Goal: Task Accomplishment & Management: Use online tool/utility

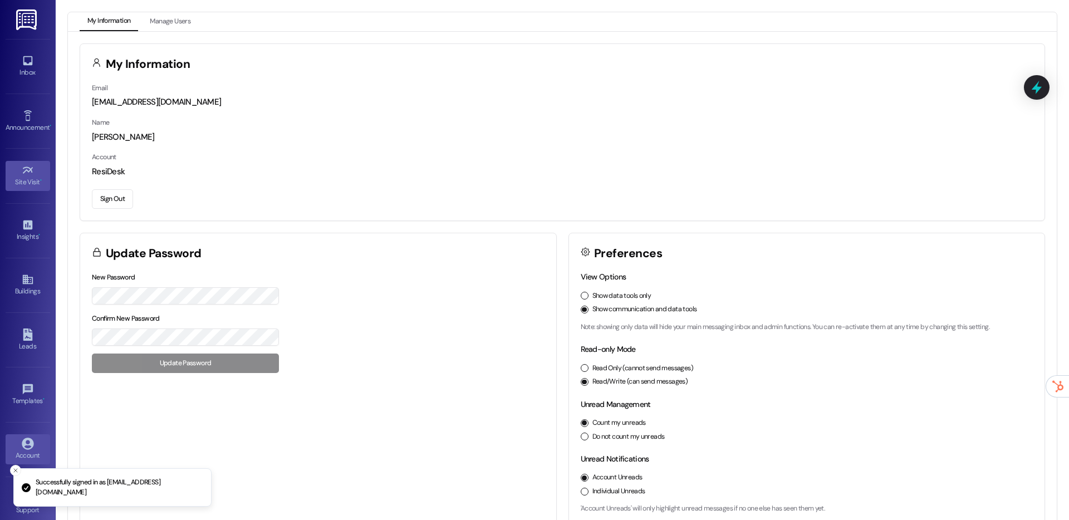
click at [22, 173] on icon at bounding box center [28, 170] width 12 height 12
